Goal: Transaction & Acquisition: Purchase product/service

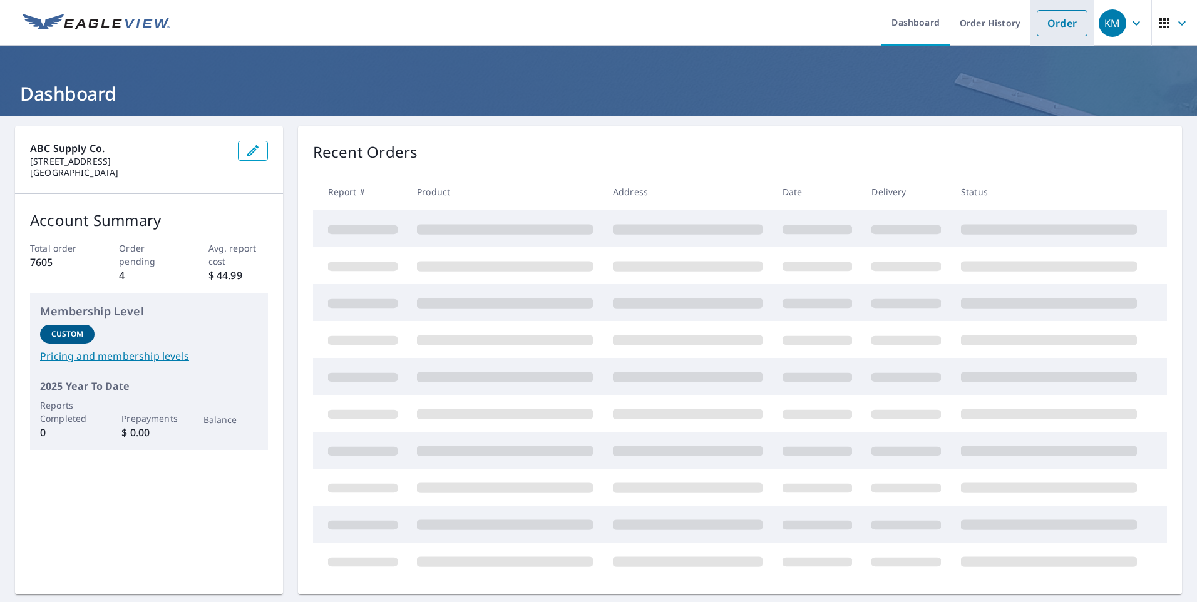
click at [1045, 28] on link "Order" at bounding box center [1062, 23] width 51 height 26
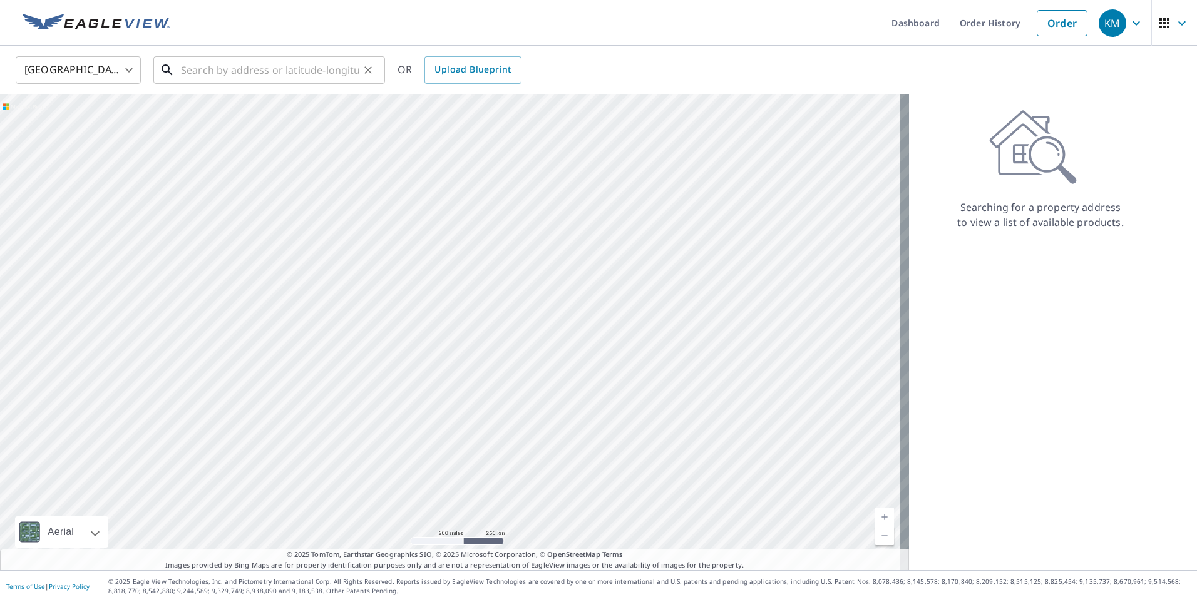
click at [262, 66] on input "text" at bounding box center [270, 70] width 178 height 35
paste input "[STREET_ADDRESS][PERSON_NAME]"
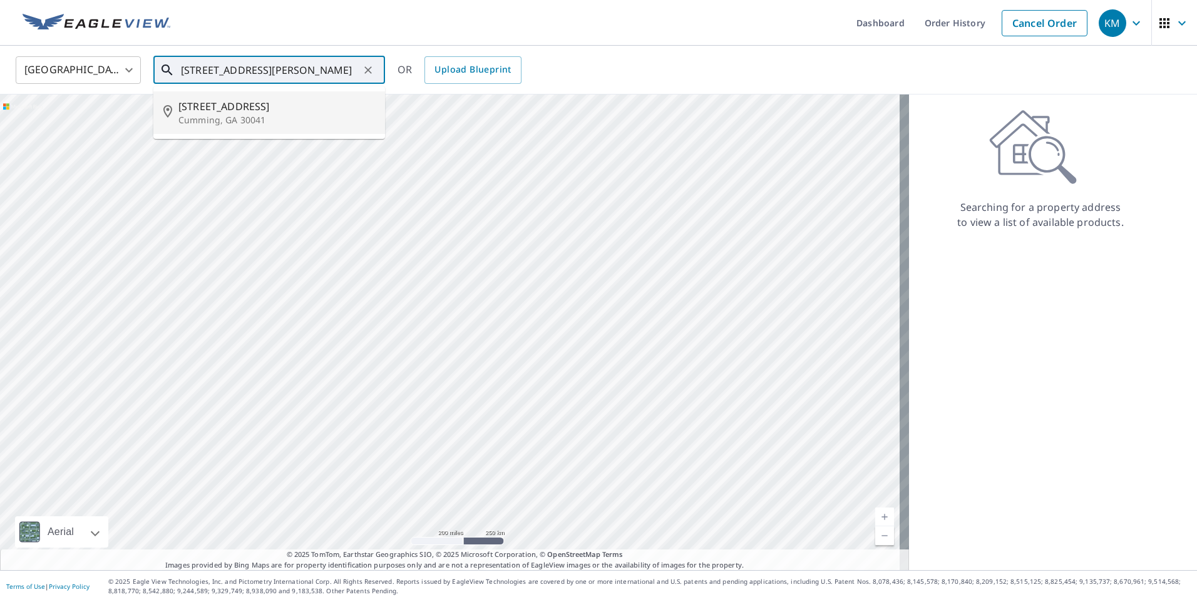
click at [223, 118] on p "Cumming, GA 30041" at bounding box center [276, 120] width 197 height 13
type input "[STREET_ADDRESS][PERSON_NAME]"
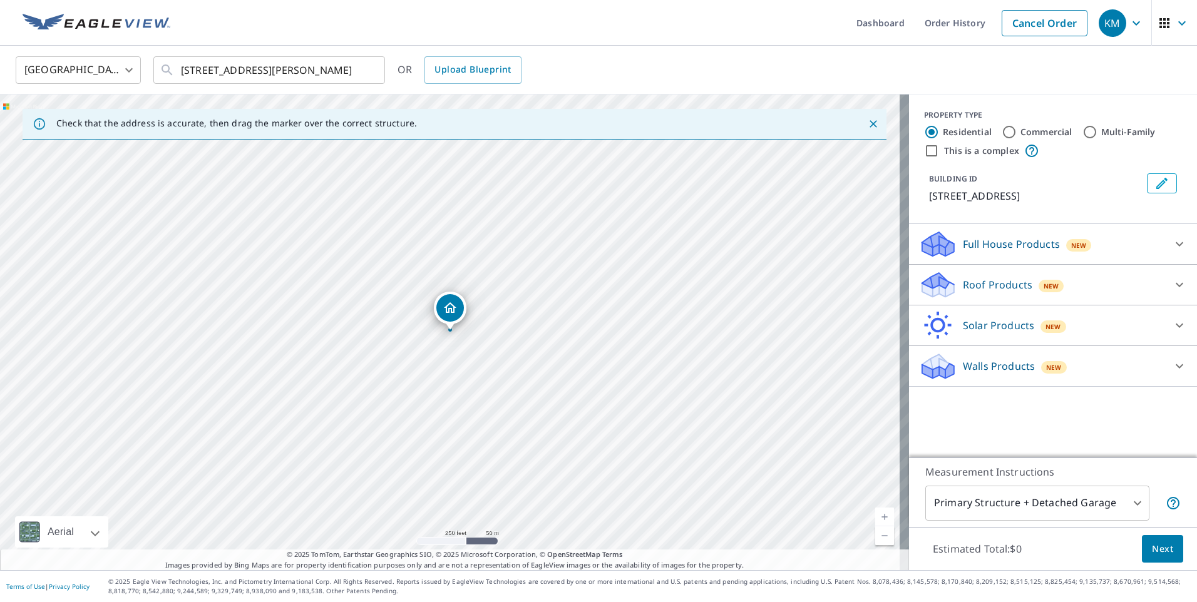
click at [993, 284] on p "Roof Products" at bounding box center [997, 284] width 69 height 15
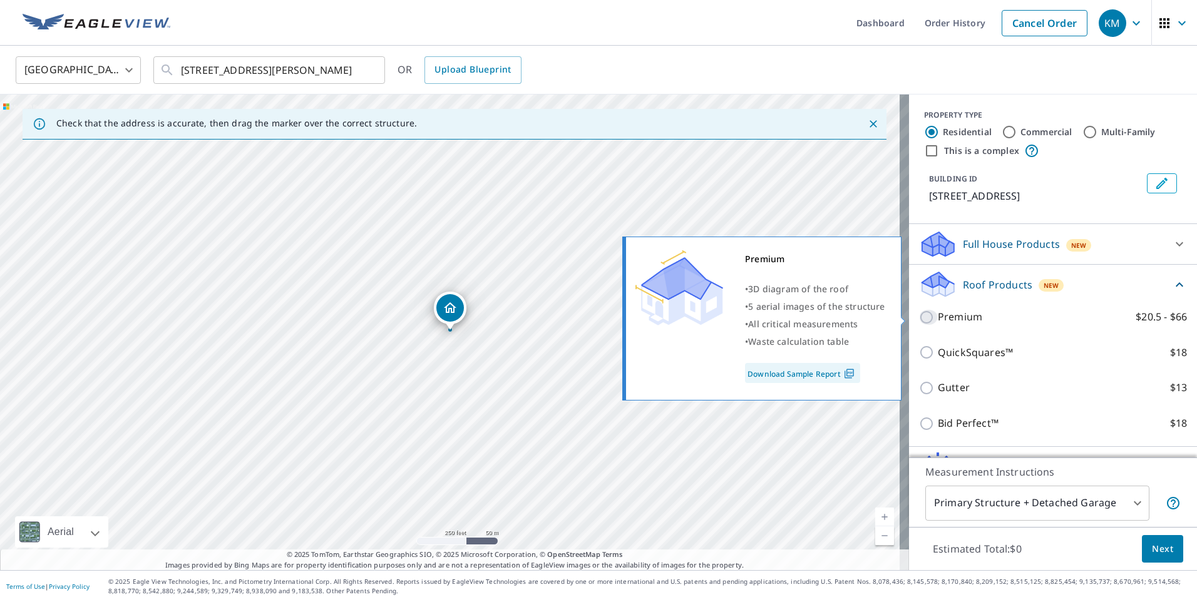
click at [919, 314] on input "Premium $20.5 - $66" at bounding box center [928, 317] width 19 height 15
checkbox input "true"
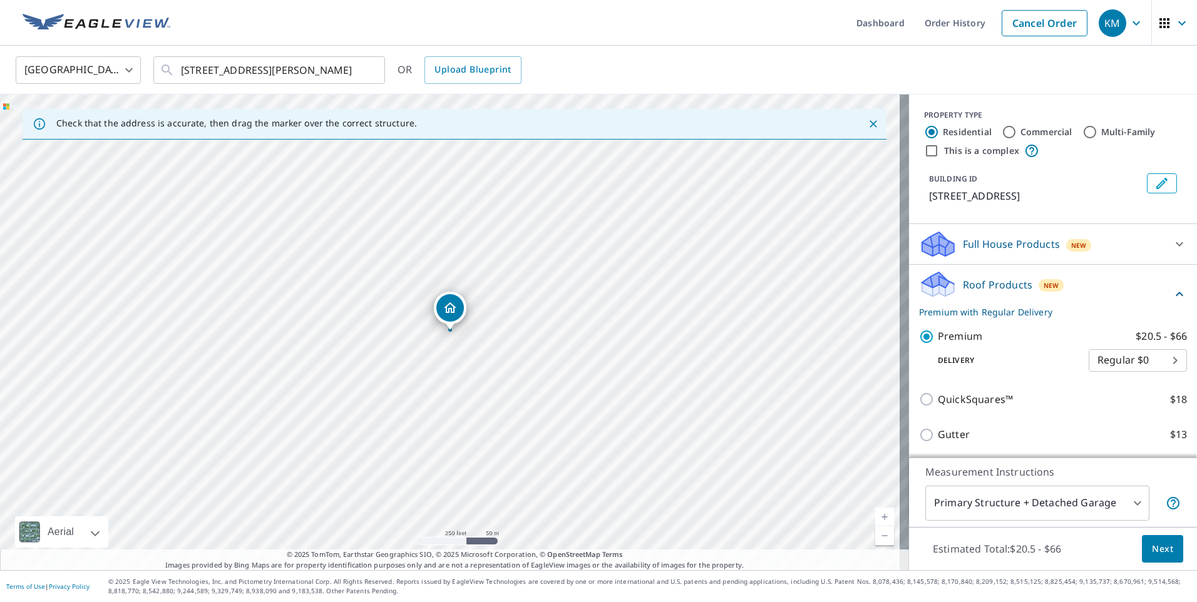
click at [1152, 547] on span "Next" at bounding box center [1162, 550] width 21 height 16
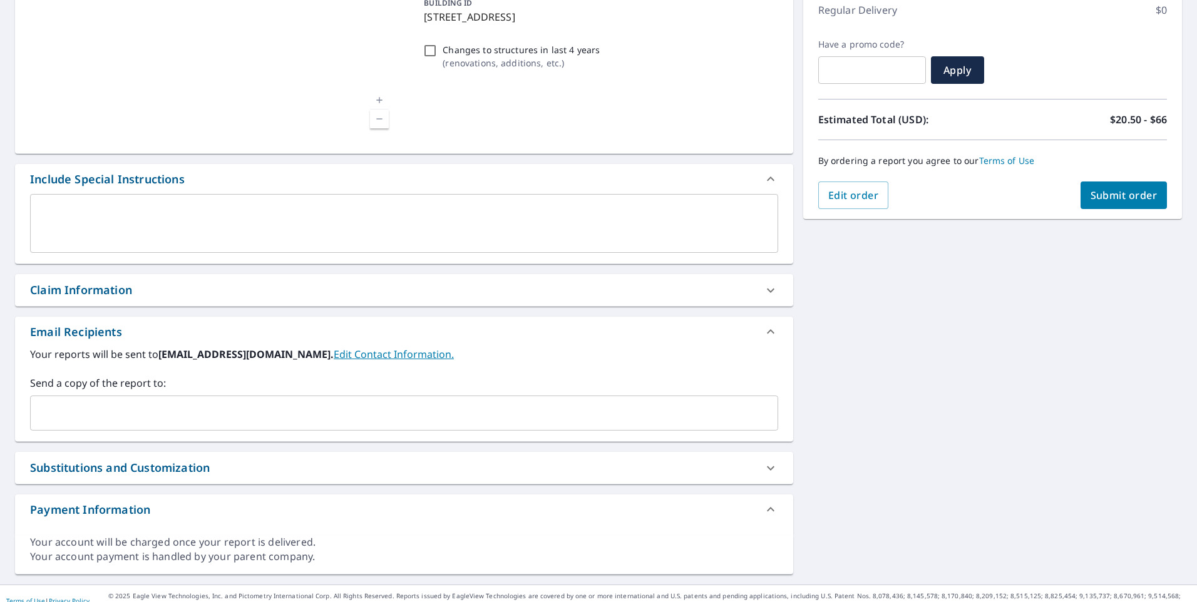
scroll to position [195, 0]
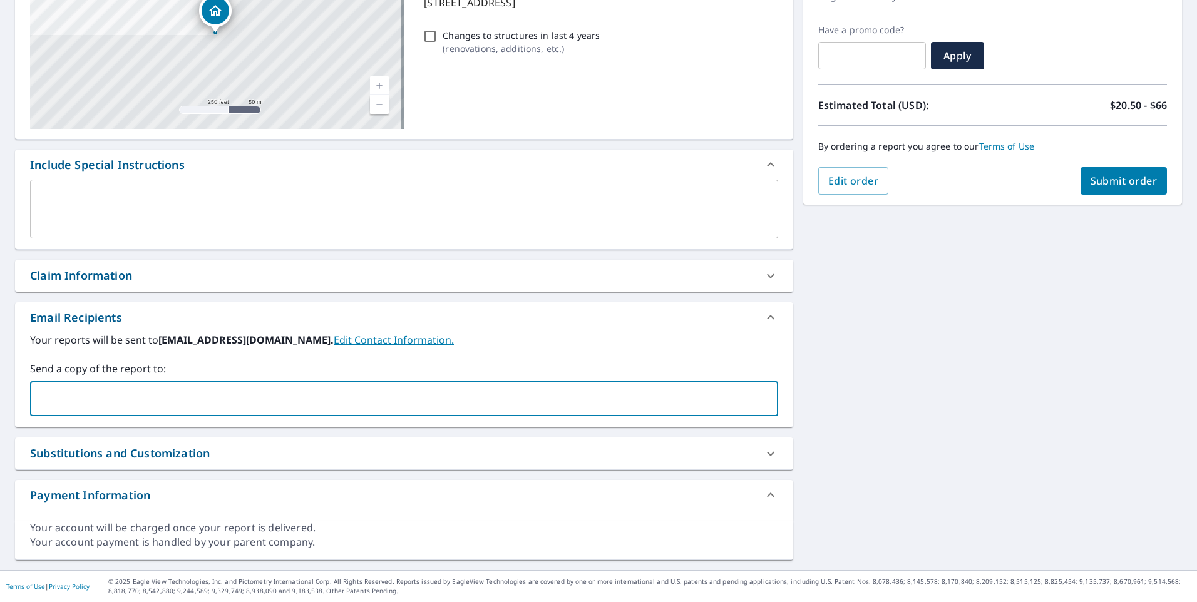
paste input "[PERSON_NAME][EMAIL_ADDRESS][PERSON_NAME][DOMAIN_NAME]"
type input "[PERSON_NAME][EMAIL_ADDRESS][PERSON_NAME][DOMAIN_NAME]"
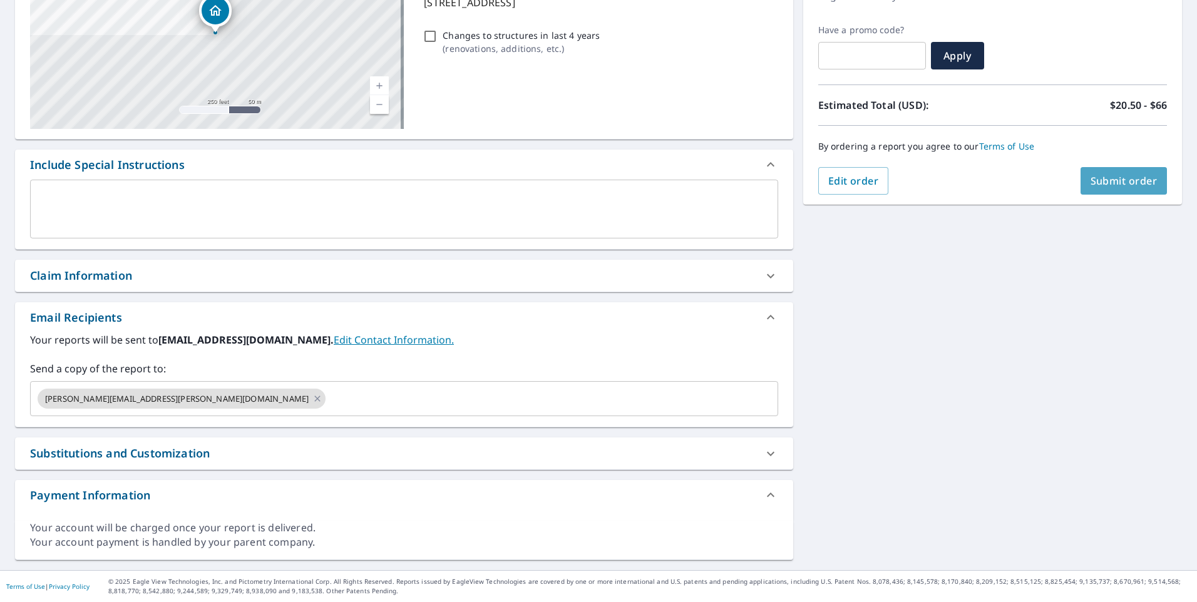
click at [1106, 189] on button "Submit order" at bounding box center [1124, 181] width 87 height 28
checkbox input "true"
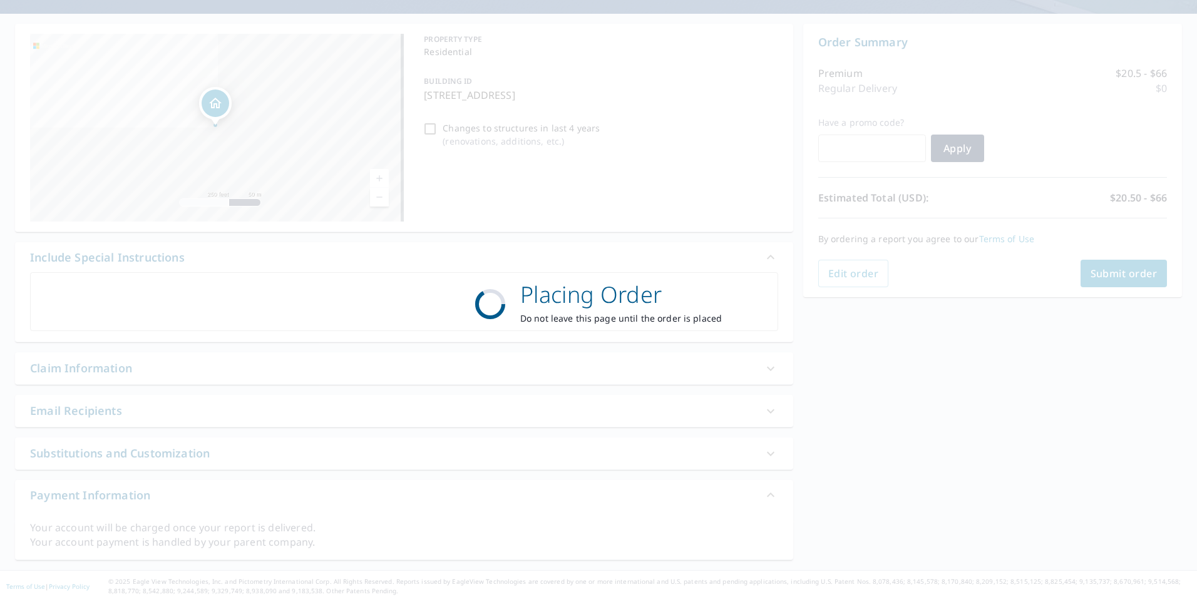
scroll to position [102, 0]
